Goal: Task Accomplishment & Management: Manage account settings

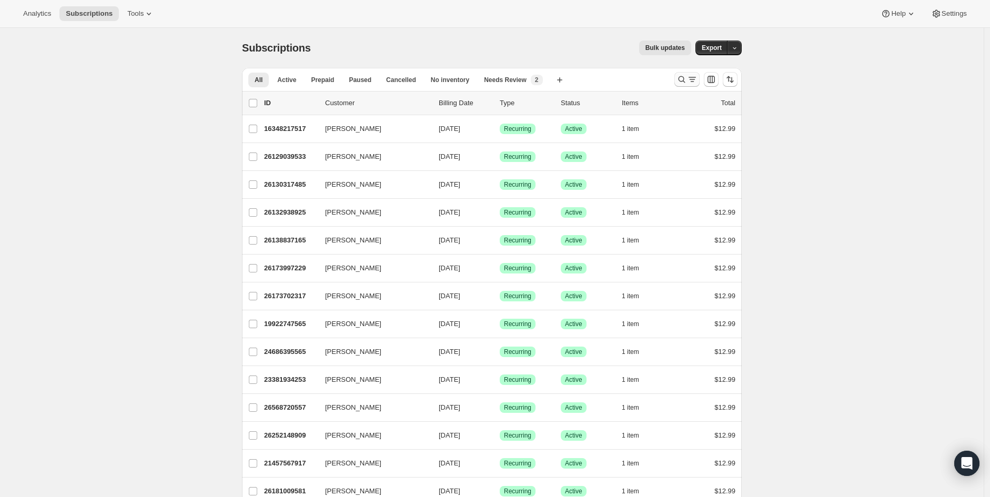
click at [687, 81] on icon "Search and filter results" at bounding box center [681, 79] width 11 height 11
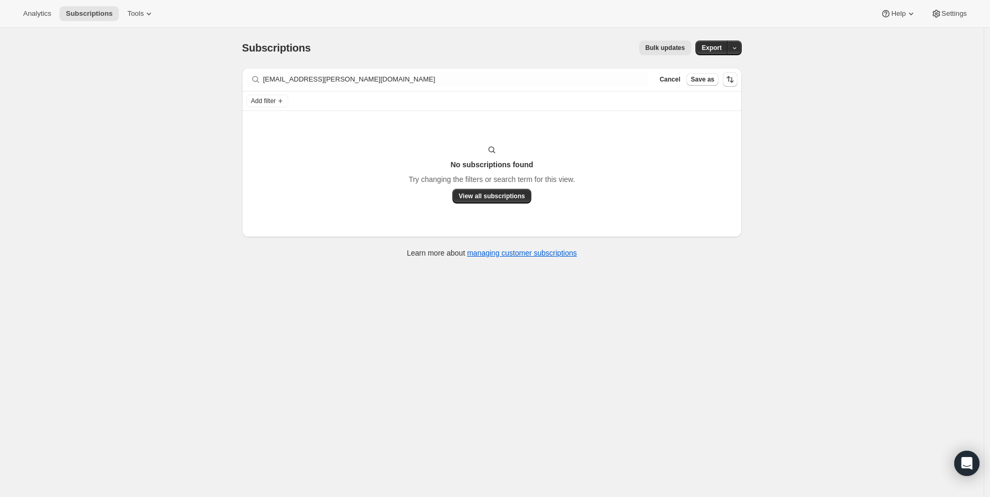
click at [95, 171] on div "Subscriptions. This page is ready Subscriptions Bulk updates More actions Bulk …" at bounding box center [491, 276] width 983 height 497
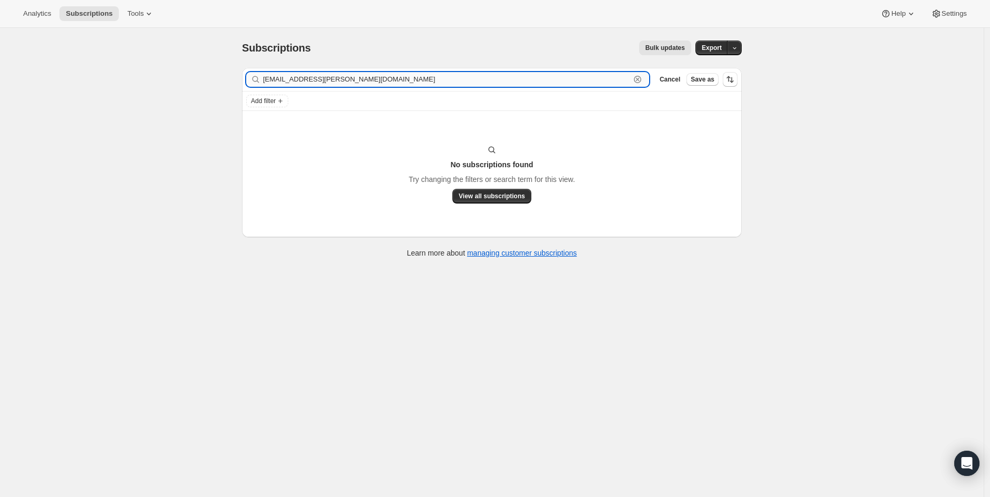
click at [365, 84] on input "[EMAIL_ADDRESS][PERSON_NAME][DOMAIN_NAME]" at bounding box center [446, 79] width 367 height 15
click at [351, 78] on input "[EMAIL_ADDRESS][PERSON_NAME][DOMAIN_NAME]" at bounding box center [446, 79] width 367 height 15
drag, startPoint x: 359, startPoint y: 79, endPoint x: 113, endPoint y: 75, distance: 246.1
click at [113, 75] on div "Subscriptions. This page is ready Subscriptions Bulk updates More actions Bulk …" at bounding box center [491, 276] width 983 height 497
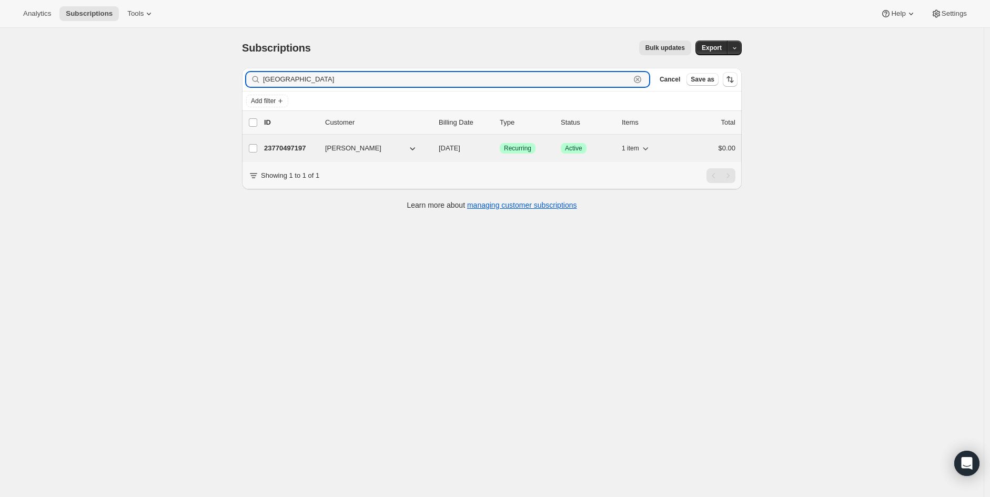
type input "[GEOGRAPHIC_DATA]"
click at [355, 150] on span "[PERSON_NAME]" at bounding box center [353, 148] width 56 height 11
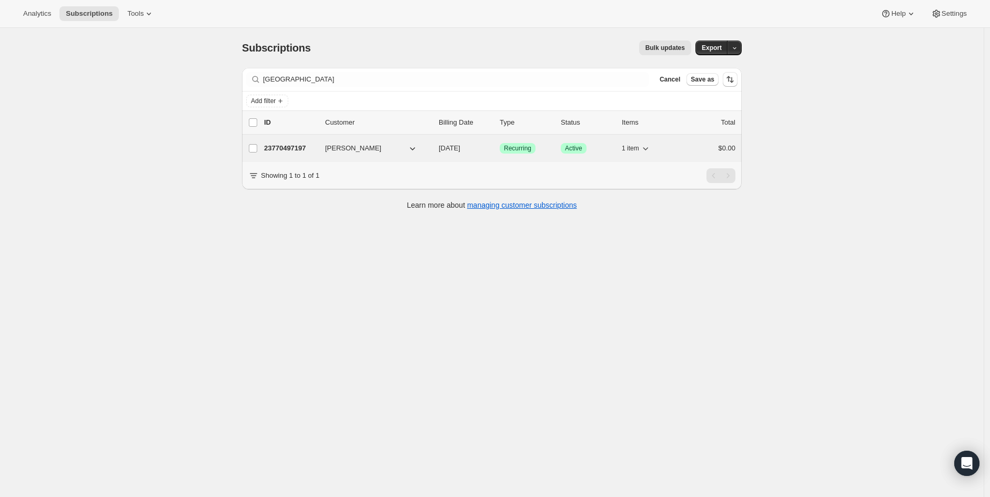
click at [292, 148] on p "23770497197" at bounding box center [290, 148] width 53 height 11
click at [415, 148] on icon "button" at bounding box center [412, 148] width 5 height 3
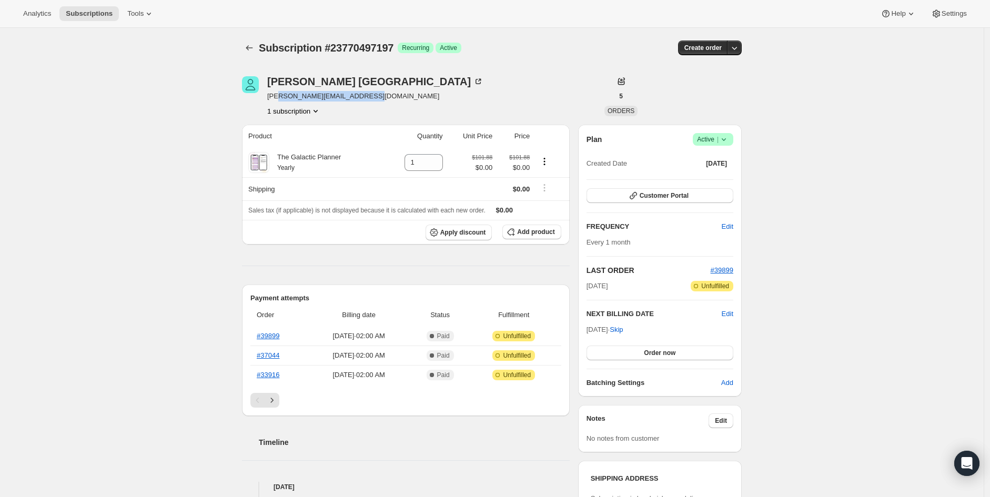
drag, startPoint x: 377, startPoint y: 97, endPoint x: 280, endPoint y: 96, distance: 96.8
click at [280, 96] on div "[PERSON_NAME] [PERSON_NAME][EMAIL_ADDRESS][DOMAIN_NAME] 1 subscription" at bounding box center [417, 96] width 350 height 40
click at [219, 119] on div "Subscription #23770497197. This page is ready Subscription #23770497197 Success…" at bounding box center [491, 433] width 983 height 810
drag, startPoint x: 379, startPoint y: 95, endPoint x: 267, endPoint y: 98, distance: 111.5
click at [267, 98] on div "[PERSON_NAME] [PERSON_NAME][EMAIL_ADDRESS][DOMAIN_NAME] 1 subscription" at bounding box center [417, 96] width 350 height 40
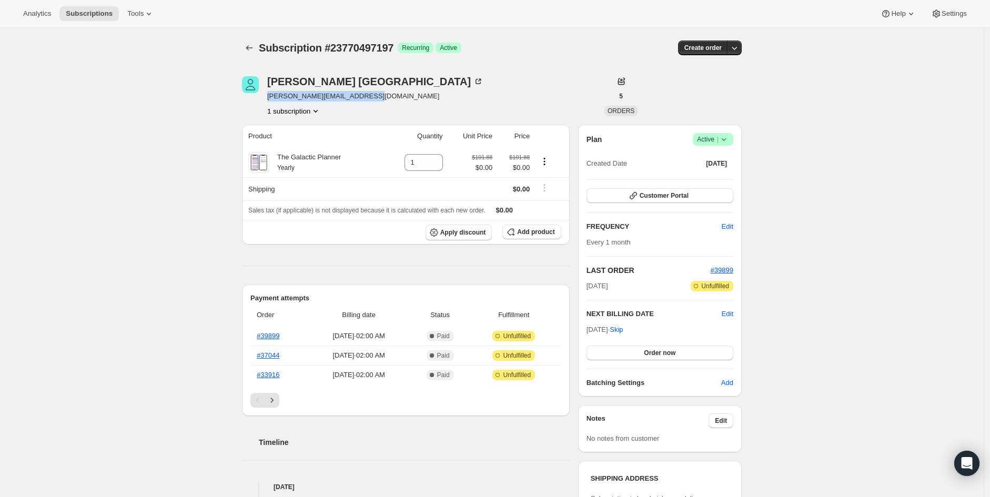
copy span "[PERSON_NAME][EMAIL_ADDRESS][DOMAIN_NAME]"
click at [764, 131] on div "Subscription #23770497197. This page is ready Subscription #23770497197 Success…" at bounding box center [491, 433] width 983 height 810
click at [739, 52] on icon "button" at bounding box center [734, 48] width 11 height 11
click at [738, 52] on icon "button" at bounding box center [734, 48] width 11 height 11
click at [473, 80] on icon at bounding box center [478, 81] width 11 height 11
